Goal: Information Seeking & Learning: Find contact information

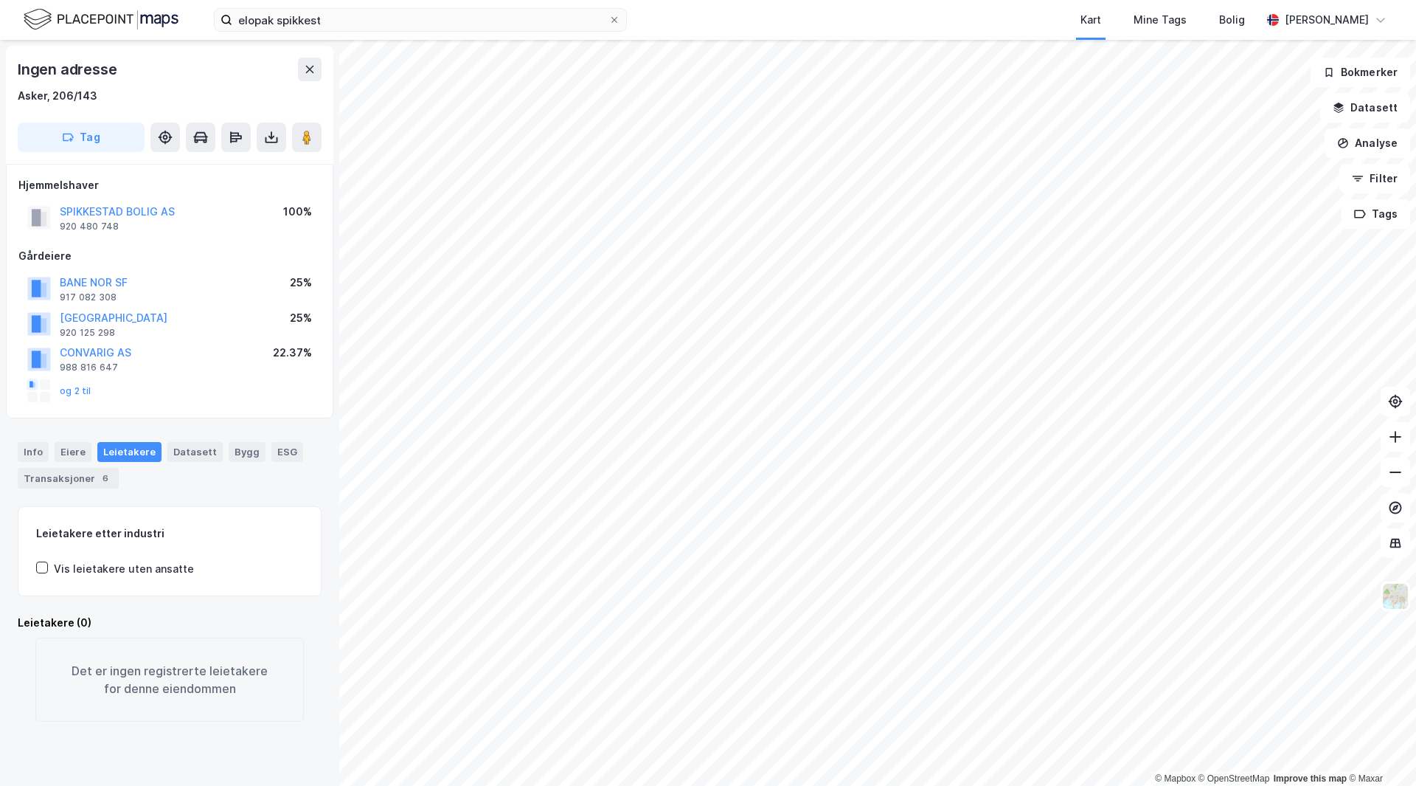
click at [149, 247] on div "Gårdeiere" at bounding box center [169, 256] width 302 height 18
click at [75, 384] on div "og 2 til" at bounding box center [59, 391] width 64 height 24
click at [0, 0] on button "CONVARIG AS" at bounding box center [0, 0] width 0 height 0
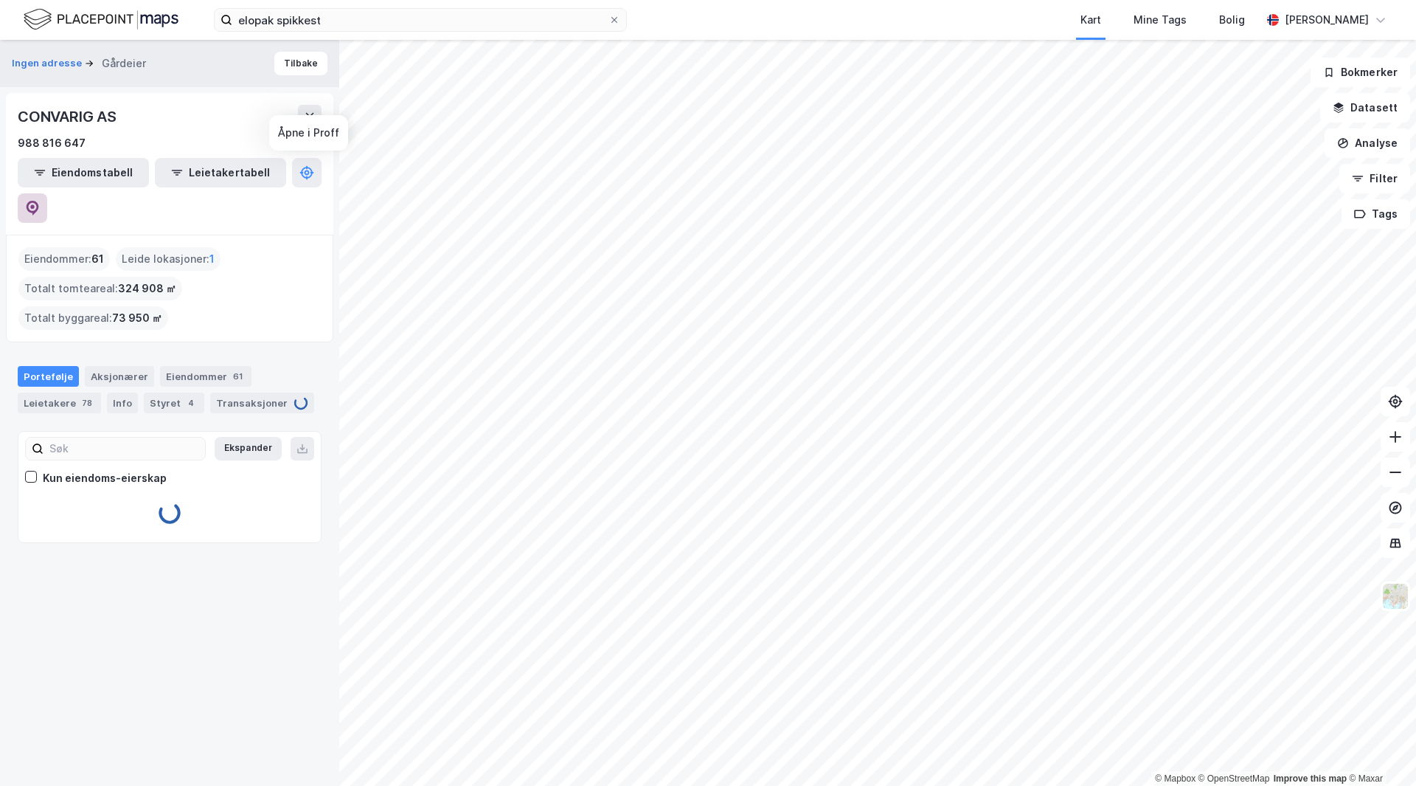
click at [47, 193] on button at bounding box center [33, 208] width 30 height 30
